Goal: Task Accomplishment & Management: Manage account settings

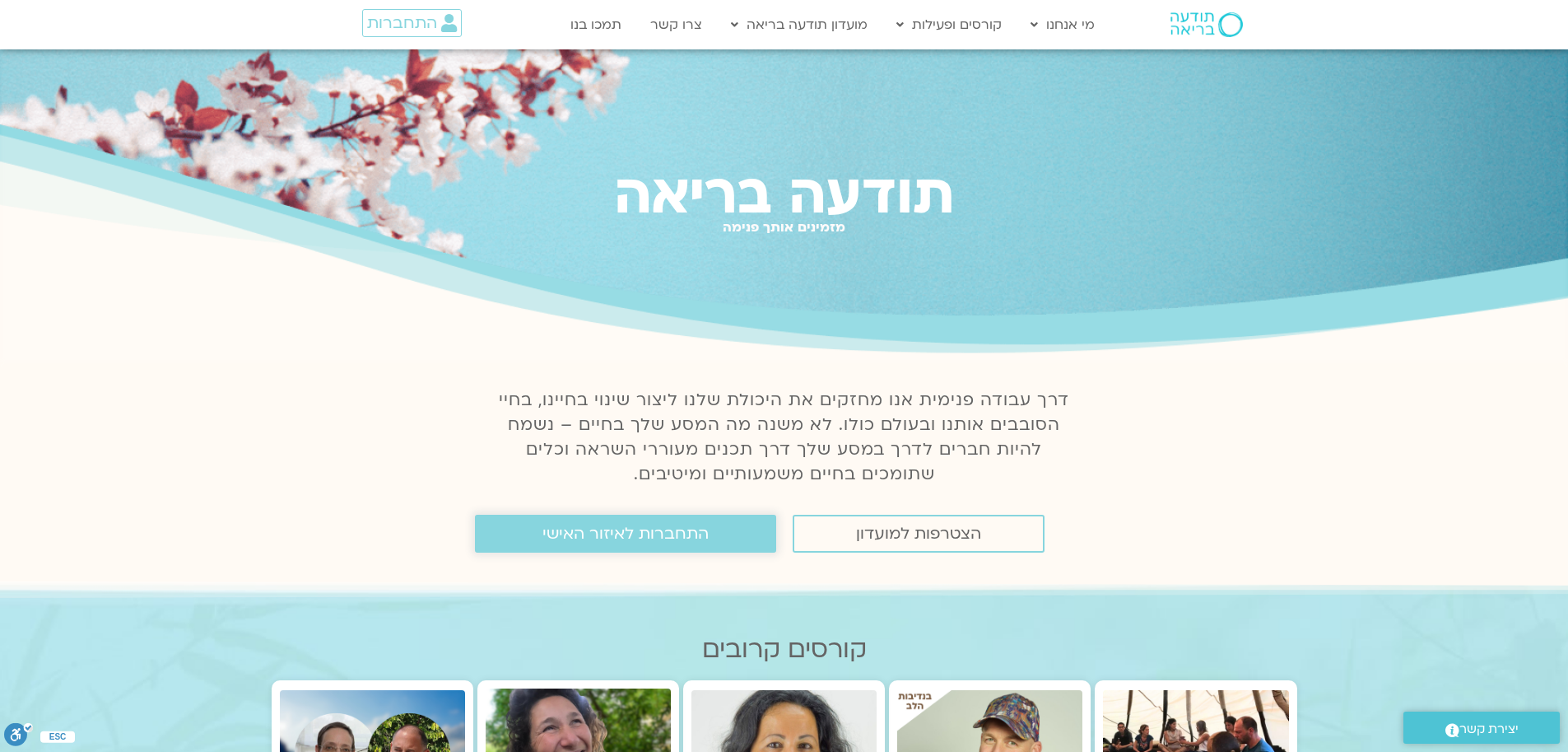
click at [636, 539] on span "התחברות לאיזור האישי" at bounding box center [626, 534] width 167 height 18
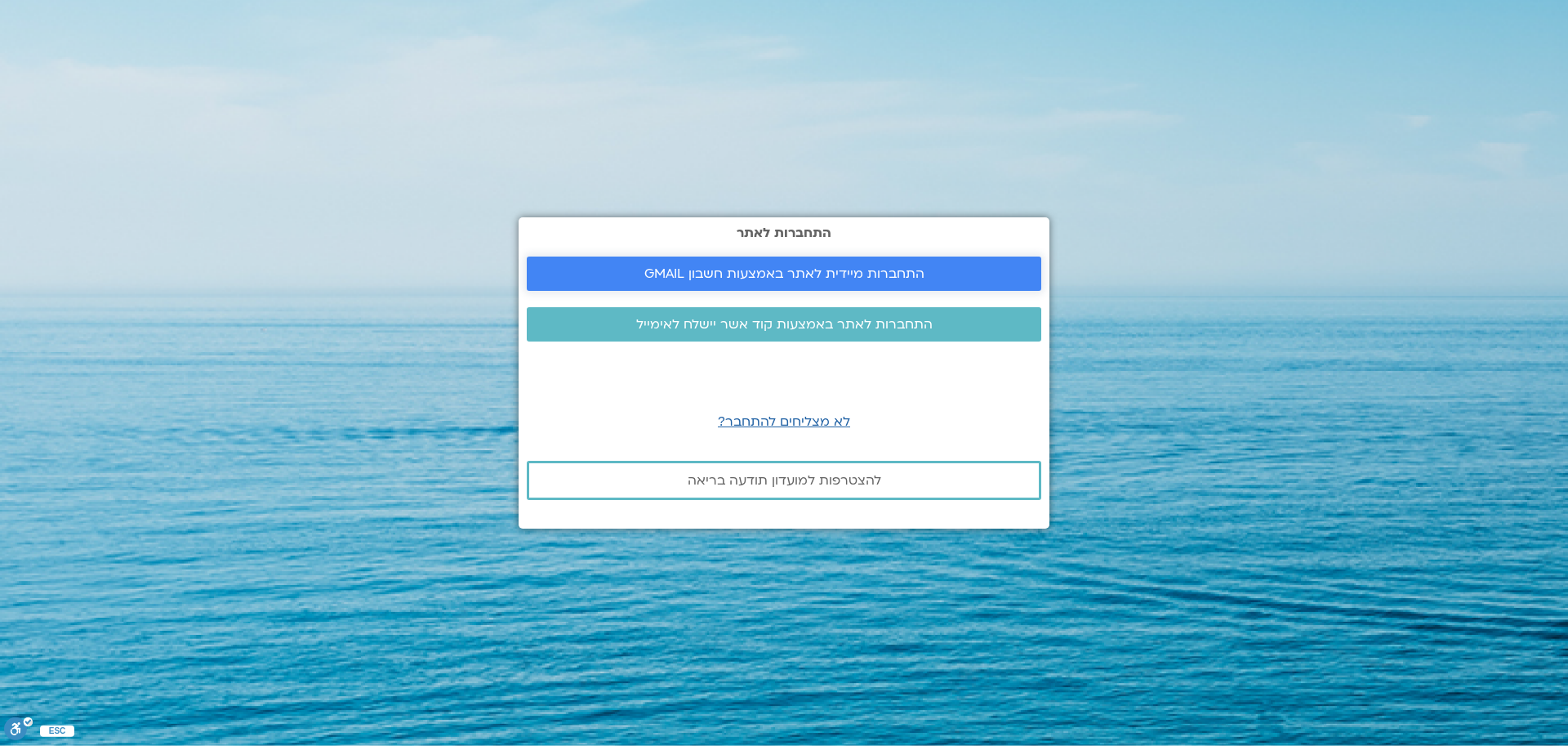
click at [772, 272] on span "התחברות מיידית לאתר באמצעות חשבון GMAIL" at bounding box center [784, 274] width 280 height 15
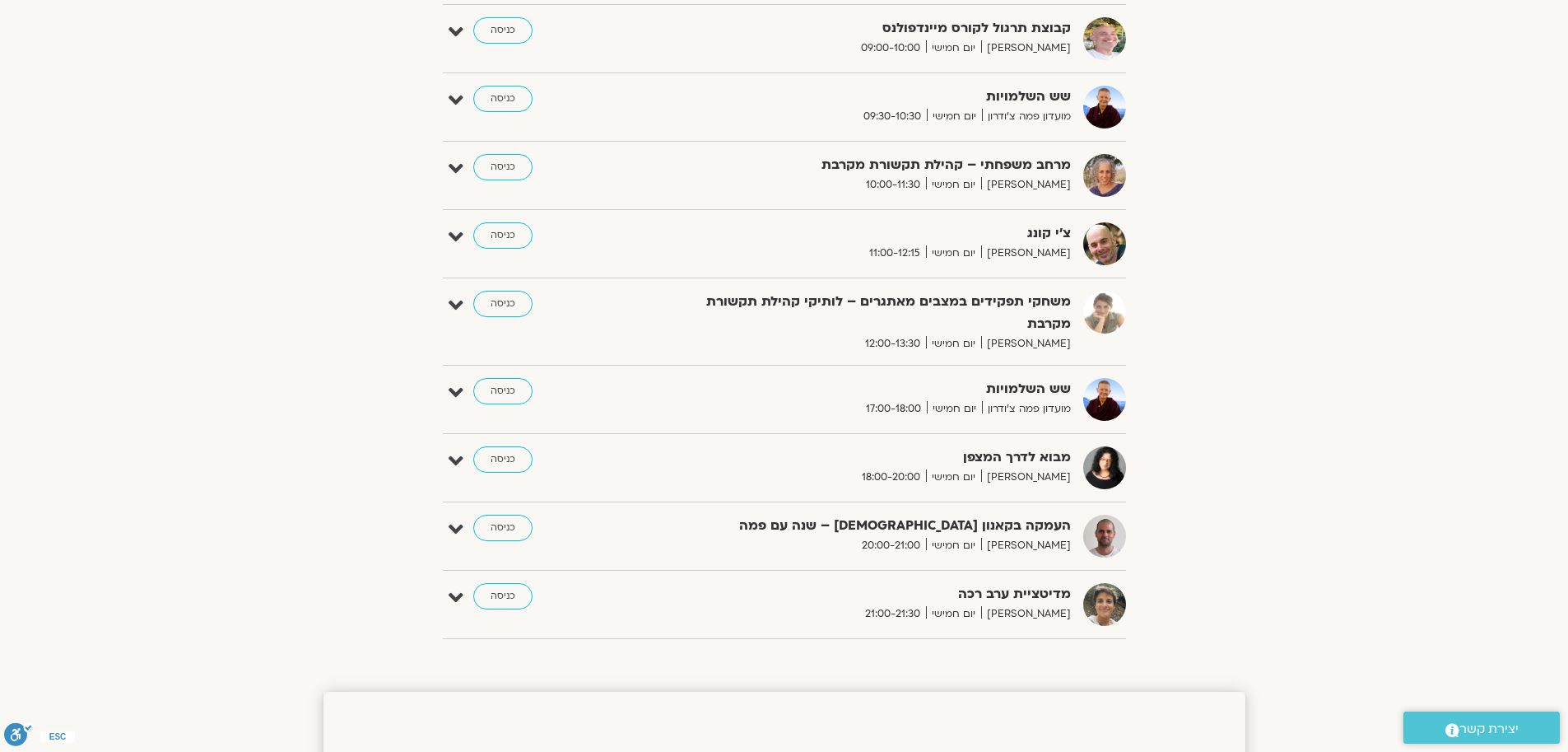
scroll to position [503, 0]
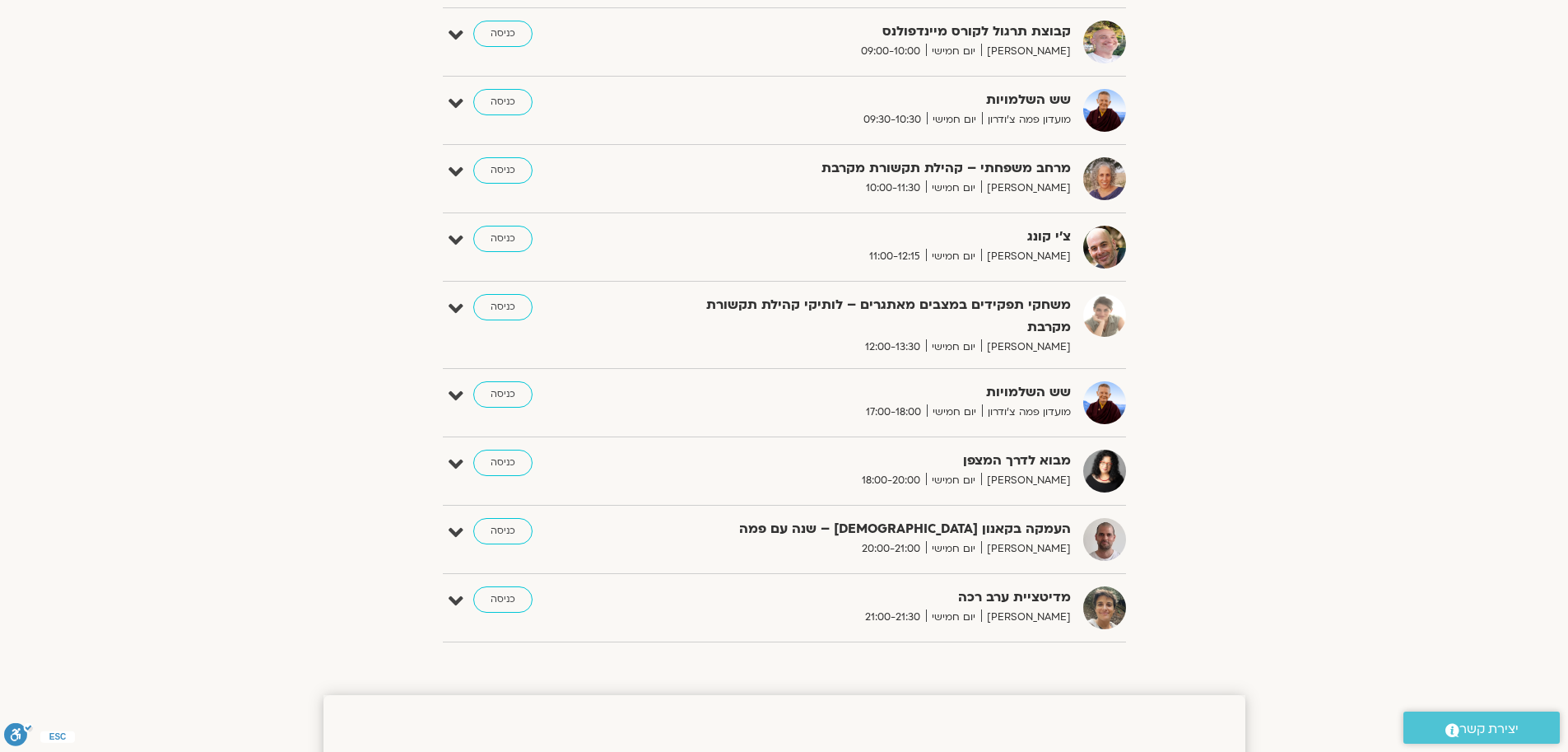
click at [1163, 551] on div "הצג רק הרצאות להם יש לי גישה אוגוסט 31 - ספטמבר 06 השבוע להציג אירועים שפתוחים …" at bounding box center [784, 141] width 922 height 1026
